Goal: Information Seeking & Learning: Learn about a topic

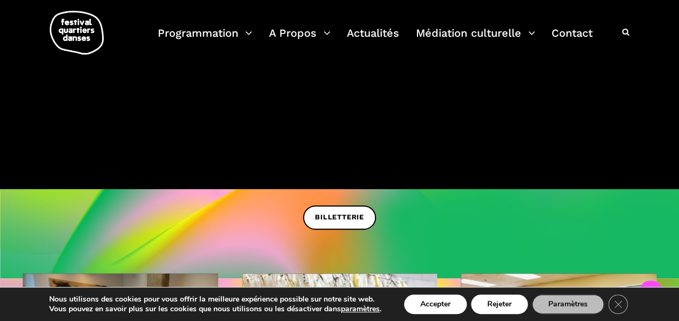
scroll to position [170, 0]
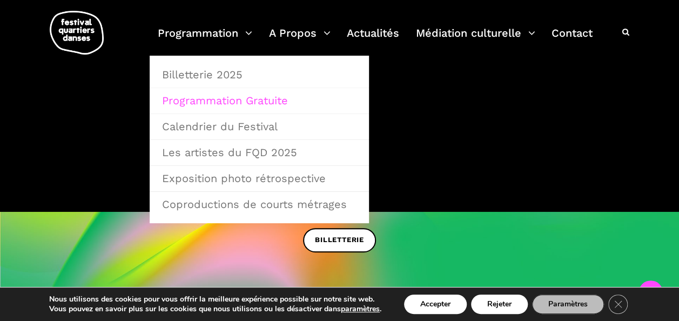
click at [222, 105] on link "Programmation Gratuite" at bounding box center [258, 100] width 207 height 25
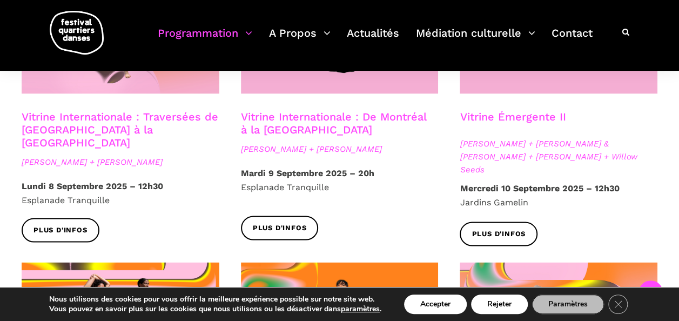
scroll to position [1200, 0]
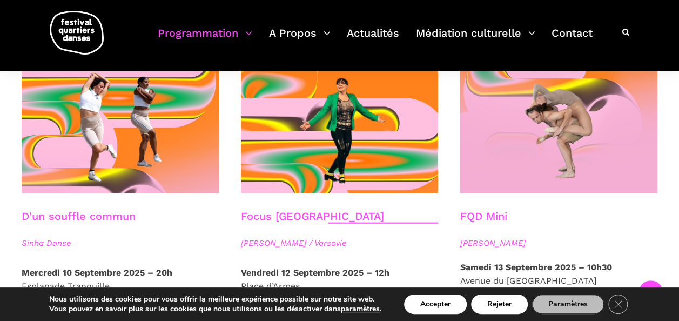
click at [272, 209] on link "Focus [GEOGRAPHIC_DATA]" at bounding box center [312, 215] width 143 height 13
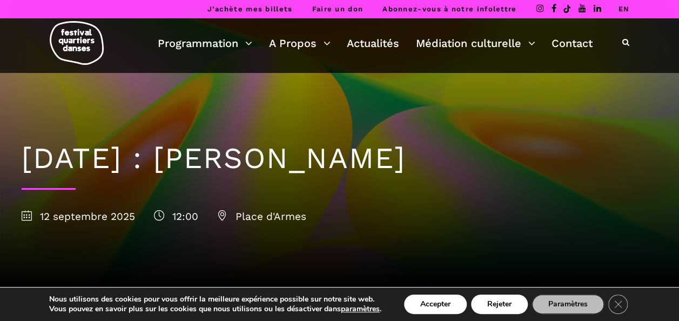
drag, startPoint x: 539, startPoint y: 158, endPoint x: 260, endPoint y: 159, distance: 279.1
click at [260, 159] on h1 "12 septembre : Agata Życzkowska" at bounding box center [339, 158] width 635 height 35
copy h1 "Agata Życzkowska"
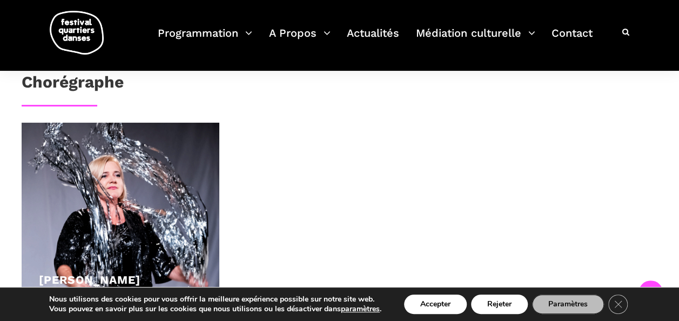
scroll to position [660, 0]
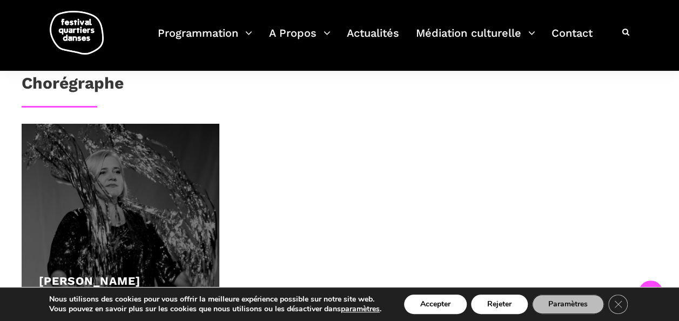
click at [144, 211] on div at bounding box center [121, 223] width 198 height 198
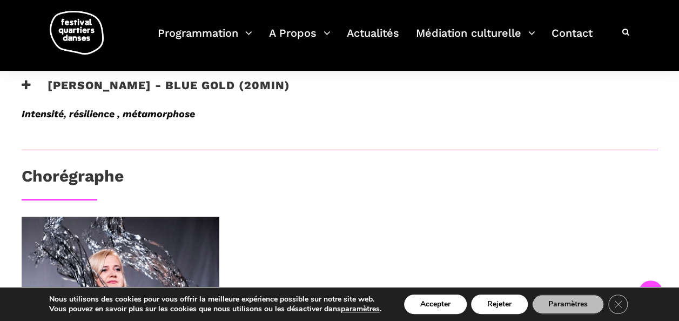
scroll to position [558, 0]
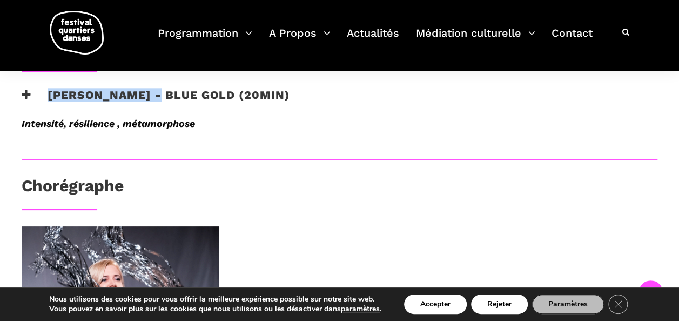
drag, startPoint x: 48, startPoint y: 94, endPoint x: 168, endPoint y: 93, distance: 120.9
click at [168, 93] on h3 "Agata Życzkowska - Blue Gold (20min)" at bounding box center [156, 101] width 268 height 27
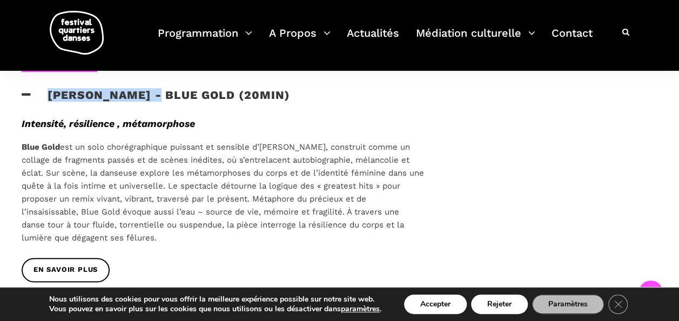
click at [168, 93] on h3 "Agata Życzkowska - Blue Gold (20min)" at bounding box center [156, 101] width 268 height 27
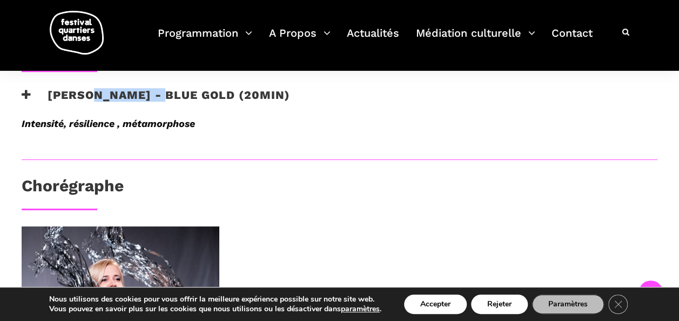
drag, startPoint x: 174, startPoint y: 93, endPoint x: 89, endPoint y: 90, distance: 85.4
click at [89, 90] on h3 "Agata Życzkowska - Blue Gold (20min)" at bounding box center [156, 101] width 268 height 27
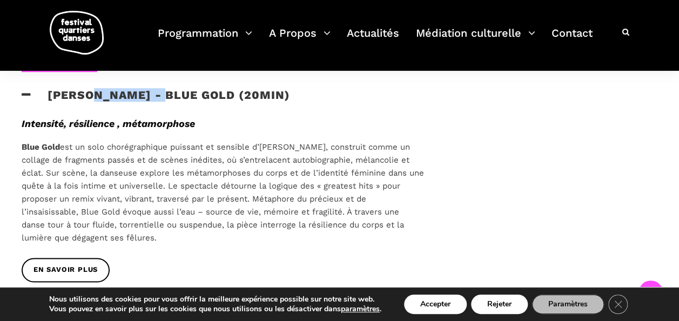
click at [89, 90] on h3 "Agata Życzkowska - Blue Gold (20min)" at bounding box center [156, 101] width 268 height 27
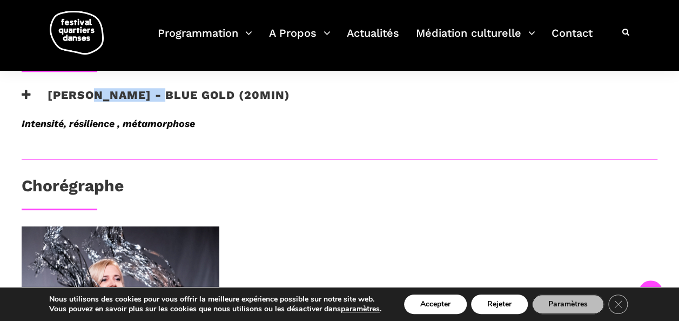
click at [89, 90] on h3 "Agata Życzkowska - Blue Gold (20min)" at bounding box center [156, 101] width 268 height 27
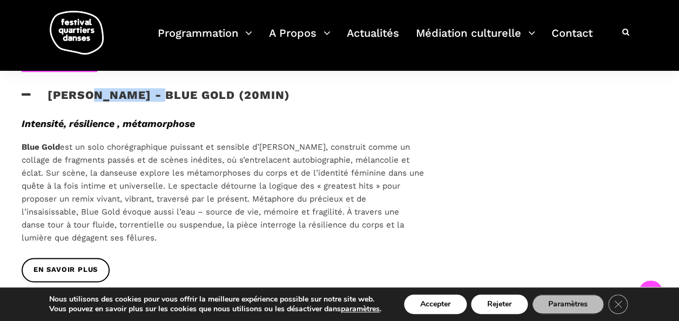
drag, startPoint x: 89, startPoint y: 90, endPoint x: 281, endPoint y: 170, distance: 208.0
click at [281, 170] on p "Blue Gold est un solo chorégraphique puissant et sensible d’Agata Życzkowska, c…" at bounding box center [223, 192] width 403 height 104
drag, startPoint x: 333, startPoint y: 146, endPoint x: 289, endPoint y: 146, distance: 43.7
click at [289, 146] on p "Blue Gold est un solo chorégraphique puissant et sensible d’Agata Życzkowska, c…" at bounding box center [223, 192] width 403 height 104
copy p "Życzkowska"
